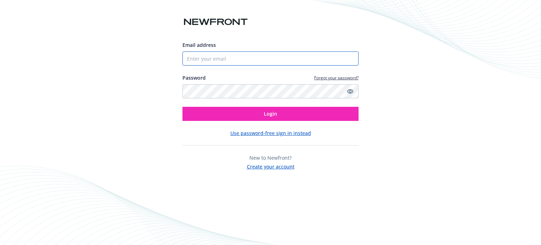
click at [283, 58] on input "Email address" at bounding box center [271, 58] width 176 height 14
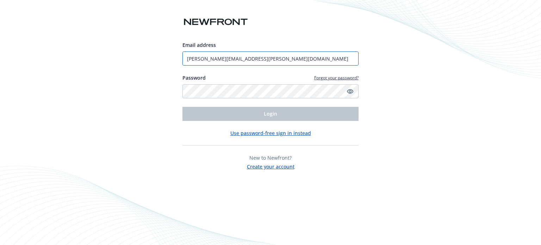
type input "[PERSON_NAME][EMAIL_ADDRESS][PERSON_NAME][DOMAIN_NAME]"
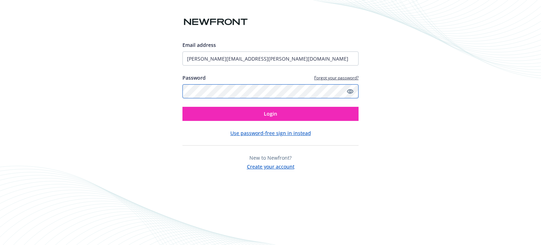
click at [183, 107] on button "Login" at bounding box center [271, 114] width 176 height 14
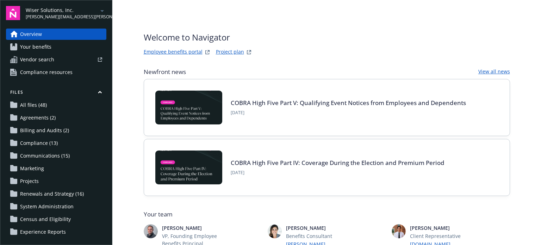
click at [80, 10] on span "Wiser Solutions, Inc." at bounding box center [62, 9] width 72 height 7
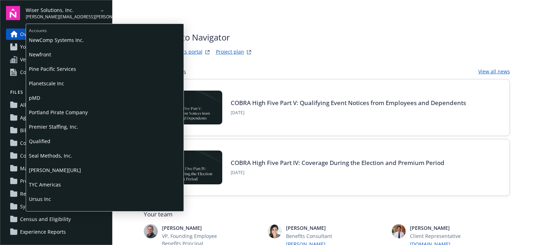
scroll to position [353, 0]
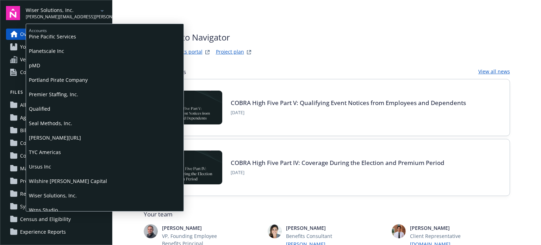
click at [56, 110] on span "Qualified" at bounding box center [105, 109] width 152 height 14
